Goal: Task Accomplishment & Management: Use online tool/utility

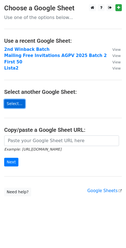
click at [19, 103] on link "Select..." at bounding box center [14, 104] width 21 height 9
click at [13, 105] on link "Select..." at bounding box center [14, 104] width 21 height 9
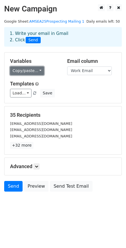
click at [32, 70] on link "Copy/paste..." at bounding box center [27, 71] width 34 height 9
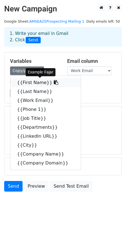
click at [32, 82] on link "{{First Name}}" at bounding box center [45, 82] width 71 height 9
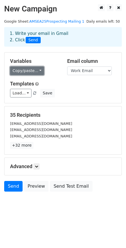
click at [25, 74] on link "Copy/paste..." at bounding box center [27, 71] width 34 height 9
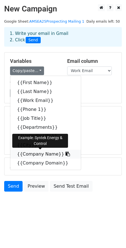
click at [33, 154] on link "{{Company Name}}" at bounding box center [45, 154] width 71 height 9
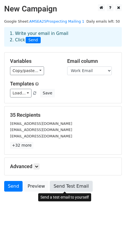
click at [65, 187] on link "Send Test Email" at bounding box center [71, 186] width 43 height 11
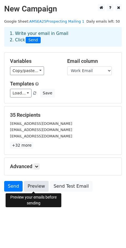
click at [34, 188] on link "Preview" at bounding box center [36, 186] width 25 height 11
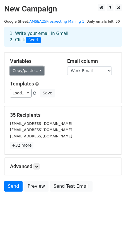
click at [25, 72] on link "Copy/paste..." at bounding box center [27, 71] width 34 height 9
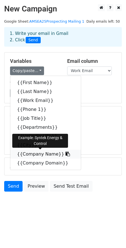
click at [32, 155] on link "{{Company Name}}" at bounding box center [45, 154] width 71 height 9
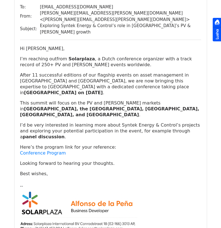
scroll to position [56, 0]
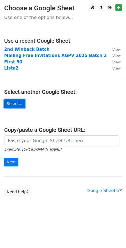
click at [17, 105] on link "Select..." at bounding box center [14, 104] width 21 height 9
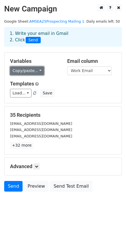
click at [28, 72] on link "Copy/paste..." at bounding box center [27, 71] width 34 height 9
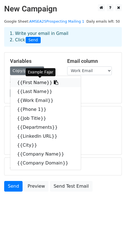
click at [31, 84] on link "{{First Name}}" at bounding box center [45, 82] width 71 height 9
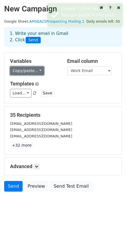
click at [26, 70] on link "Copy/paste..." at bounding box center [27, 71] width 34 height 9
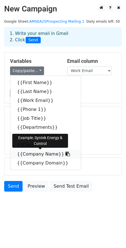
click at [28, 154] on link "{{Company Name}}" at bounding box center [45, 154] width 71 height 9
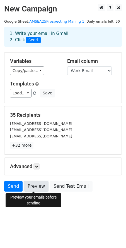
click at [35, 187] on link "Preview" at bounding box center [36, 186] width 25 height 11
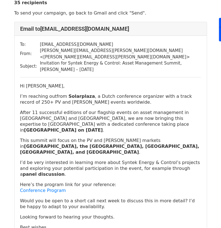
scroll to position [28, 0]
